Goal: Information Seeking & Learning: Learn about a topic

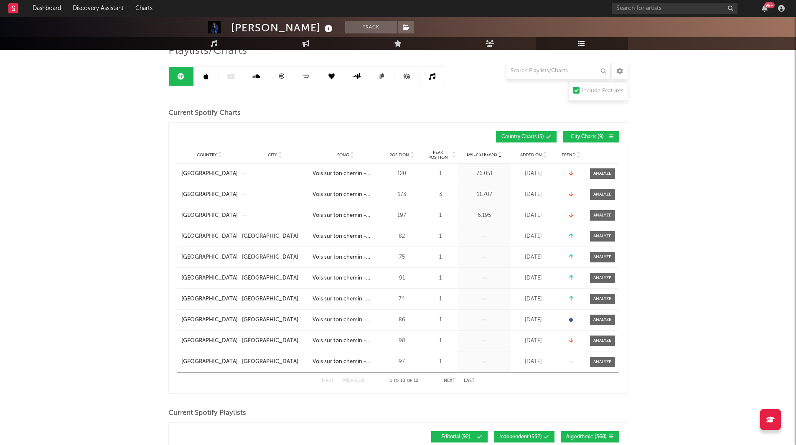
scroll to position [69, 0]
click at [539, 68] on input "text" at bounding box center [558, 71] width 104 height 17
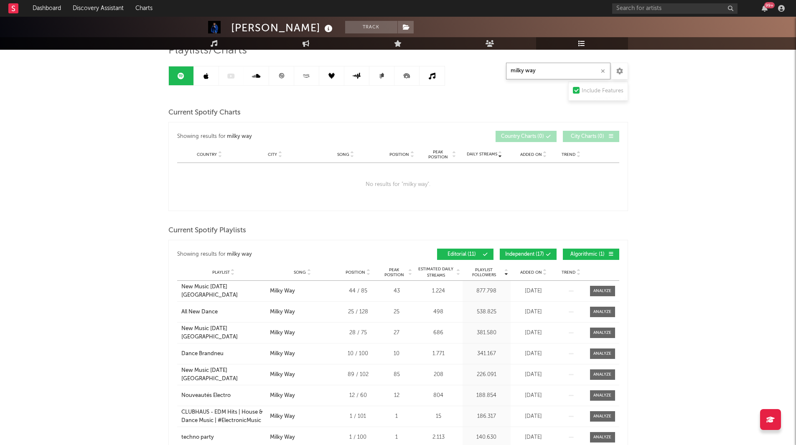
type input "milky way"
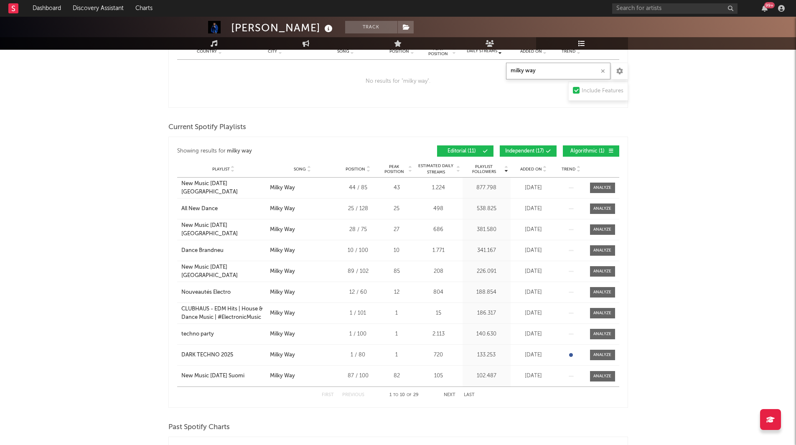
scroll to position [173, 0]
click at [537, 169] on span "Added On" at bounding box center [531, 168] width 22 height 5
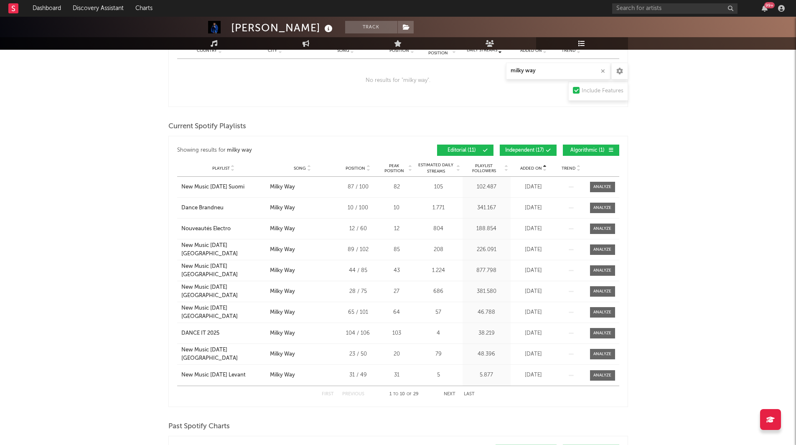
click at [537, 169] on span "Added On" at bounding box center [531, 168] width 22 height 5
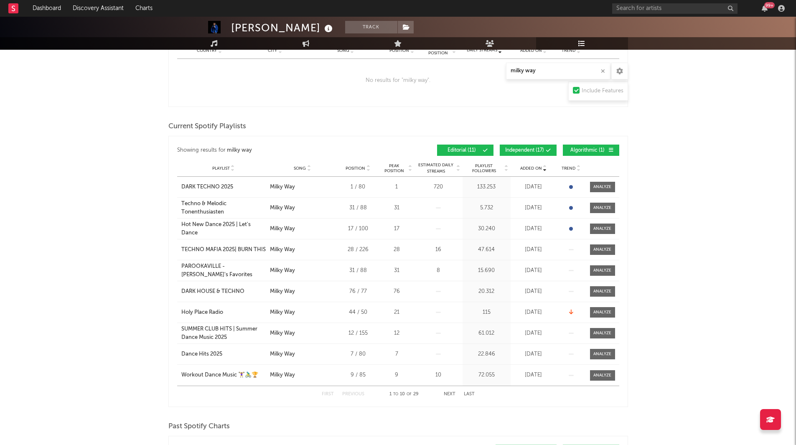
click at [574, 168] on span "Trend" at bounding box center [569, 168] width 14 height 5
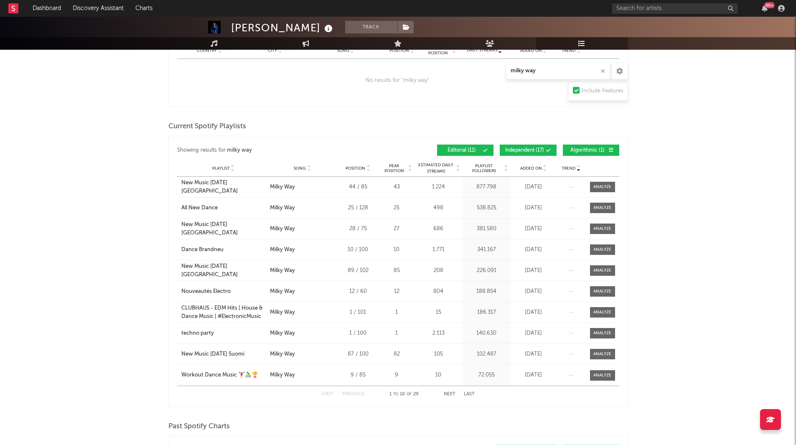
click at [574, 168] on span "Trend" at bounding box center [569, 168] width 14 height 5
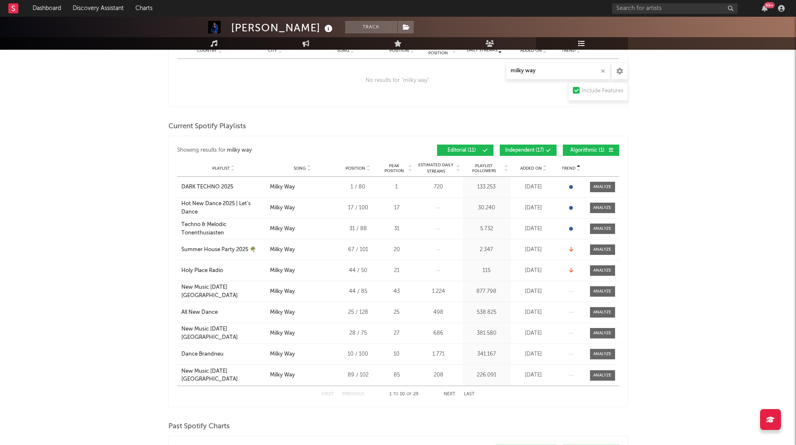
click at [223, 183] on div "DARK TECHNO 2025" at bounding box center [207, 187] width 52 height 8
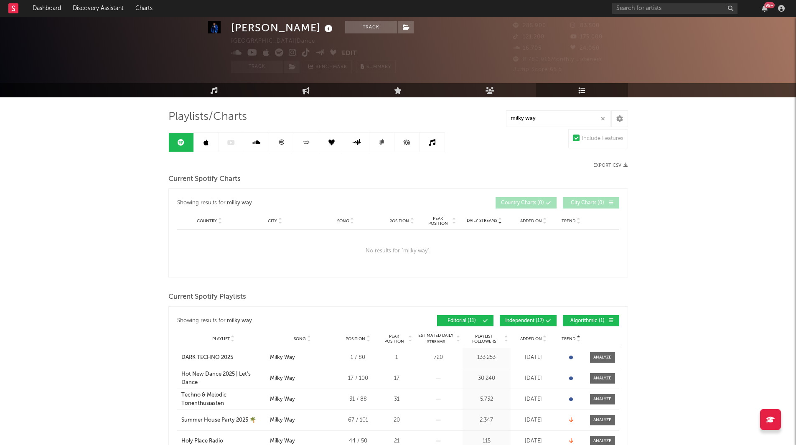
scroll to position [0, 0]
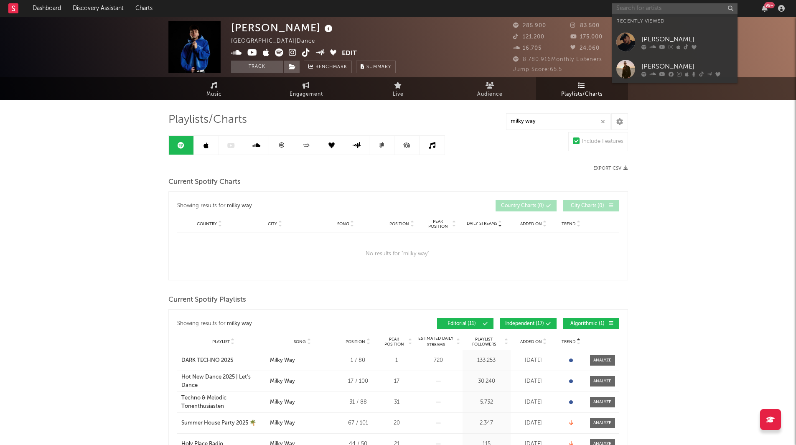
click at [654, 7] on input "text" at bounding box center [674, 8] width 125 height 10
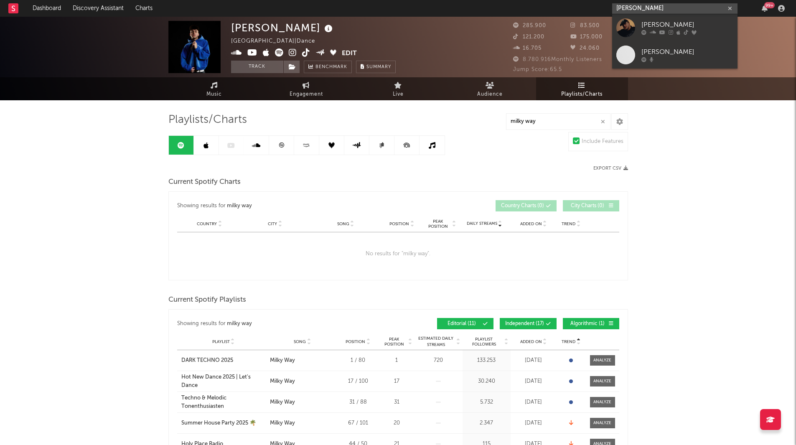
type input "Marten Lou"
click at [665, 25] on div "Marten Lou" at bounding box center [687, 25] width 92 height 10
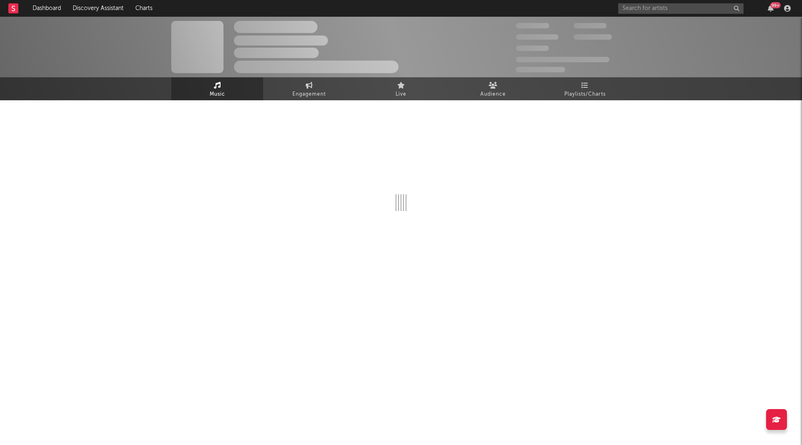
select select "6m"
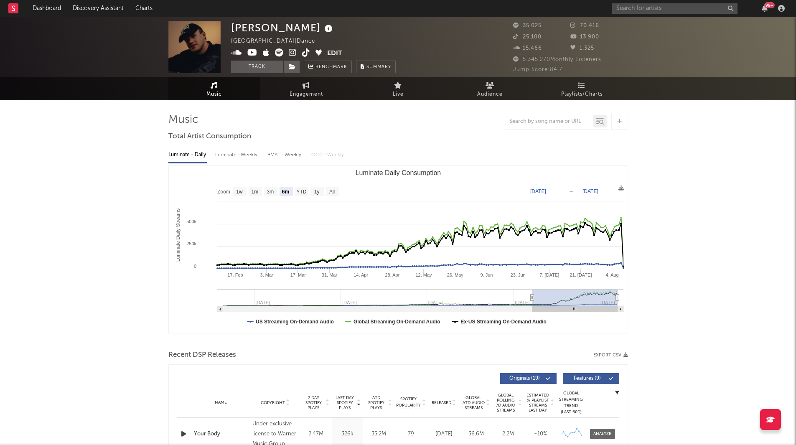
click at [583, 90] on span "Playlists/Charts" at bounding box center [581, 94] width 41 height 10
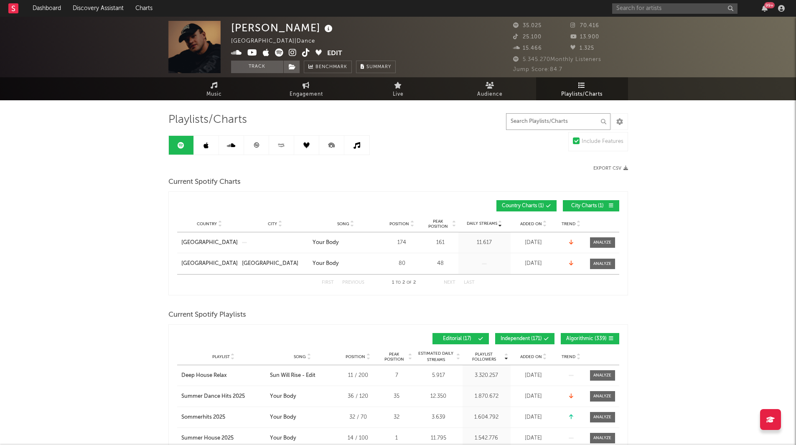
click at [546, 120] on input "text" at bounding box center [558, 121] width 104 height 17
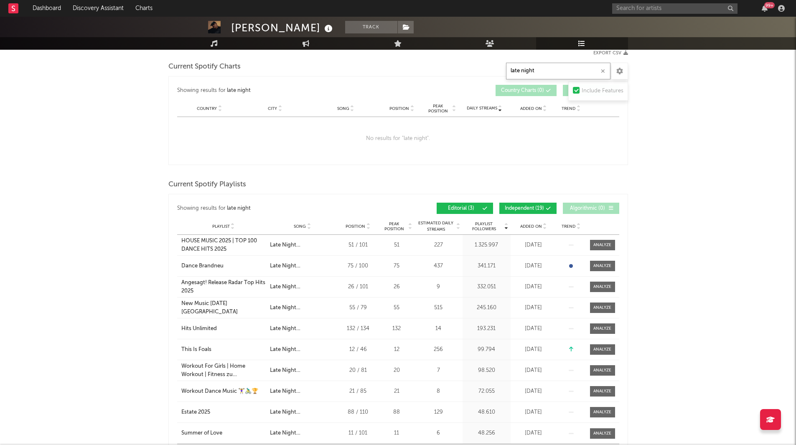
scroll to position [125, 0]
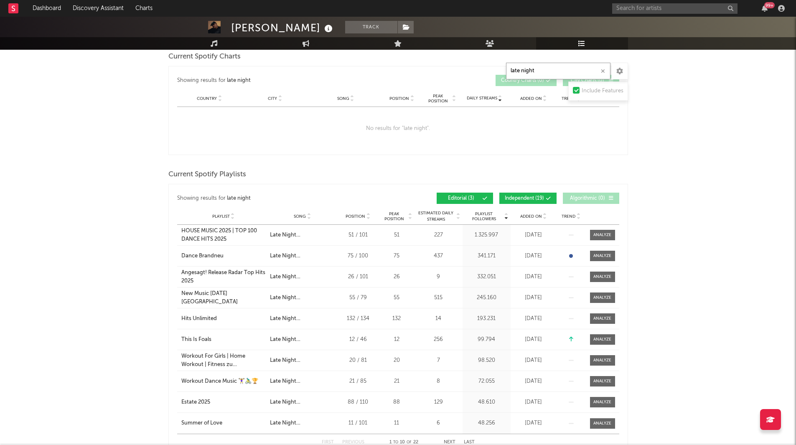
type input "late night"
click at [547, 213] on div "Added On" at bounding box center [534, 216] width 42 height 6
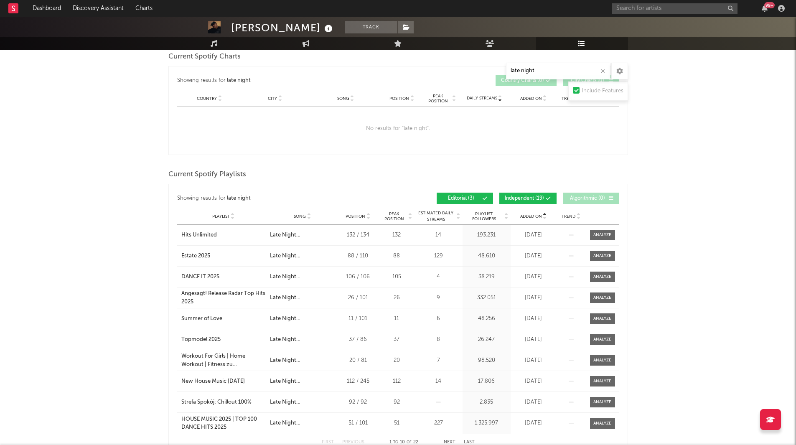
click at [543, 216] on icon at bounding box center [545, 217] width 4 height 3
click at [475, 201] on button "Editorial ( 3 )" at bounding box center [465, 198] width 56 height 11
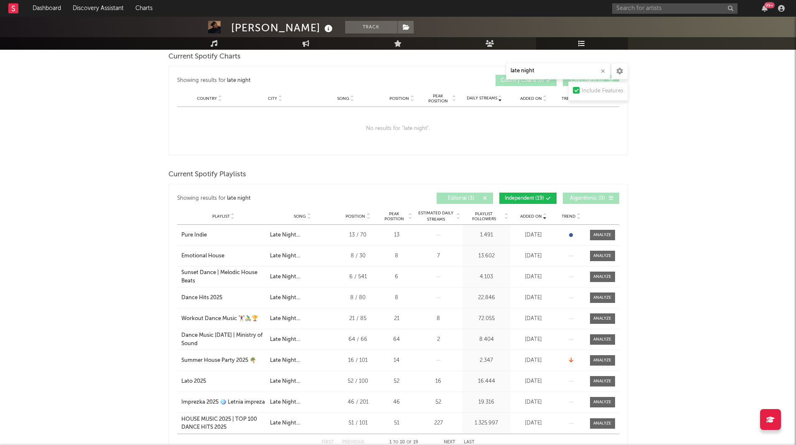
click at [475, 201] on button "Editorial ( 3 )" at bounding box center [465, 198] width 56 height 11
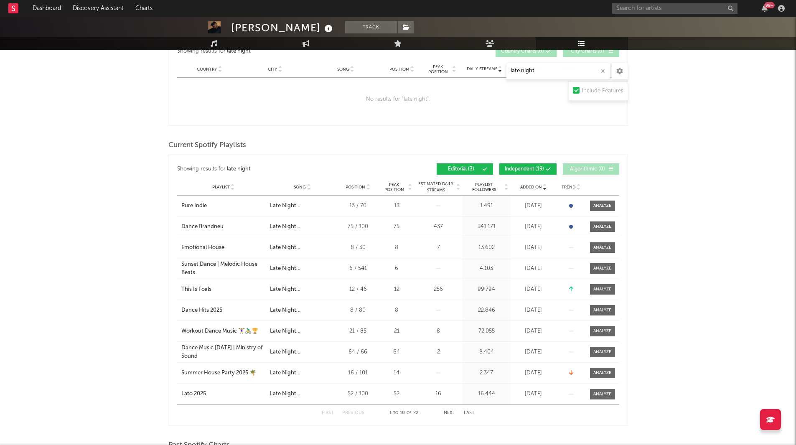
scroll to position [167, 0]
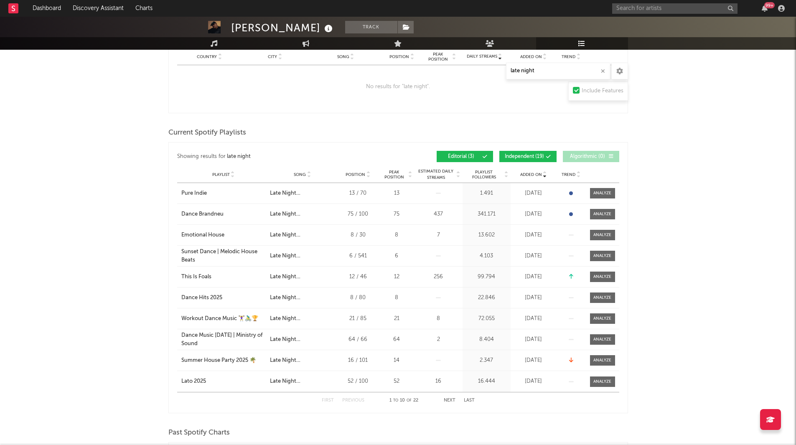
click at [213, 213] on div "Dance Brandneu" at bounding box center [202, 214] width 42 height 8
click at [492, 175] on span "Playlist Followers" at bounding box center [484, 175] width 39 height 10
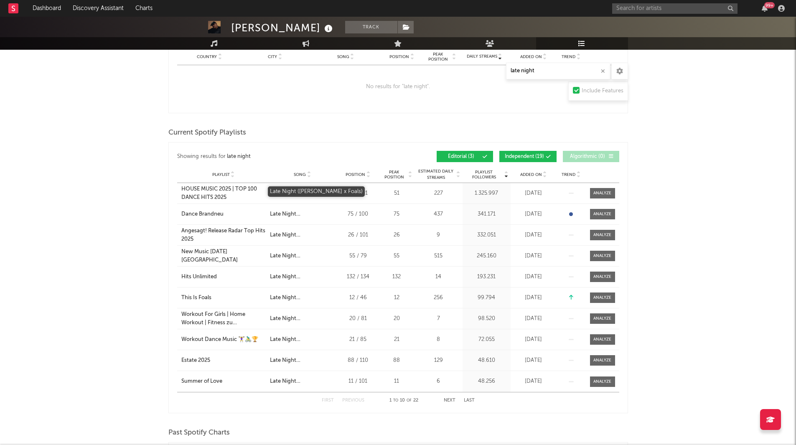
click at [322, 196] on div "Late Night (Marten Lou x Foals)" at bounding box center [302, 193] width 65 height 8
click at [227, 190] on div "HOUSE MUSIC 2025 | TOP 100 DANCE HITS 2025" at bounding box center [223, 193] width 84 height 16
click at [222, 187] on div "HOUSE MUSIC 2025 | TOP 100 DANCE HITS 2025" at bounding box center [223, 193] width 84 height 16
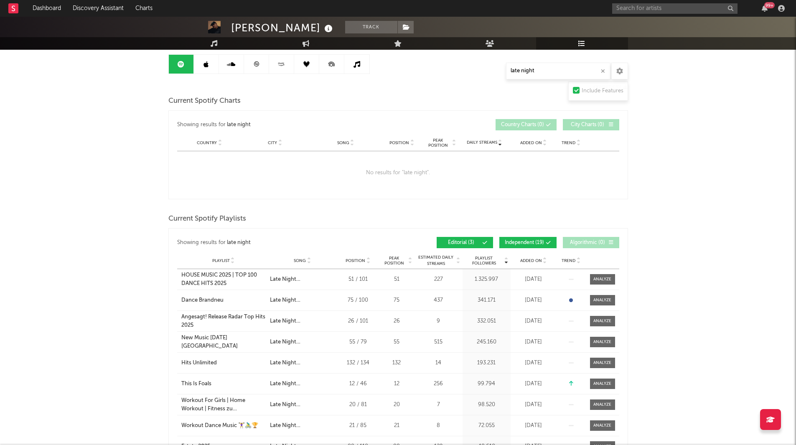
scroll to position [42, 0]
